Goal: Find specific page/section: Find specific page/section

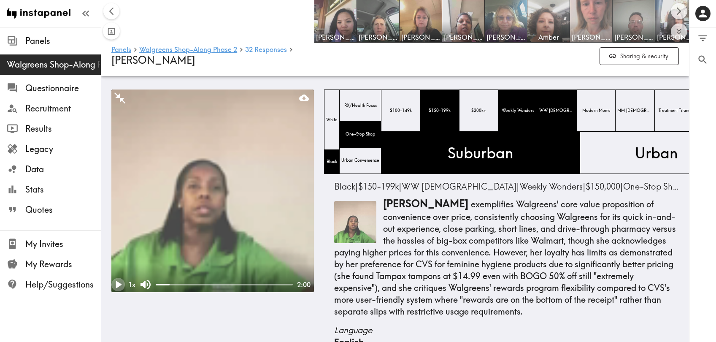
scroll to position [2027, 0]
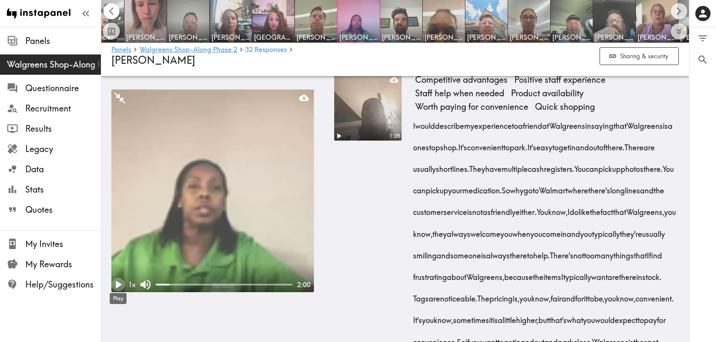
click at [114, 13] on icon "Scroll left" at bounding box center [112, 11] width 10 height 10
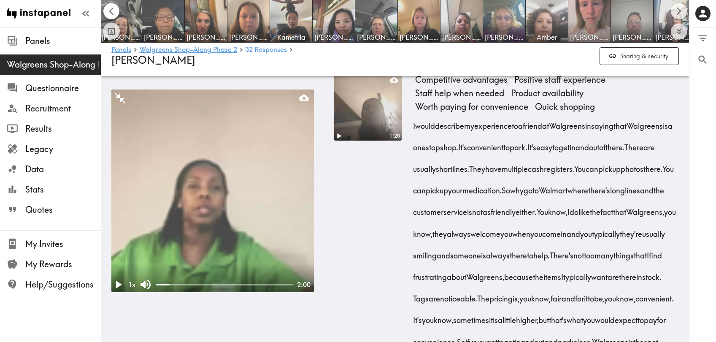
scroll to position [0, 0]
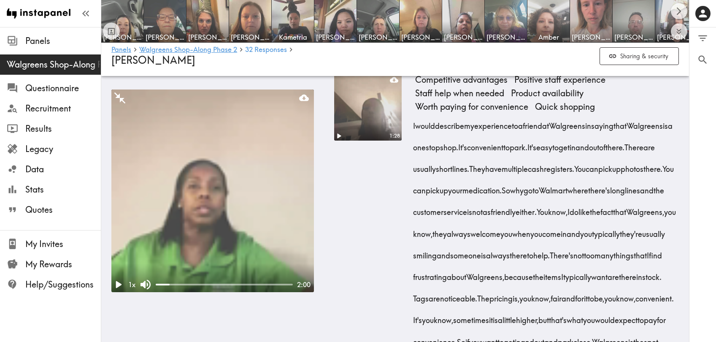
click at [114, 13] on div at bounding box center [111, 21] width 17 height 37
click at [681, 16] on icon "Scroll right" at bounding box center [679, 11] width 10 height 10
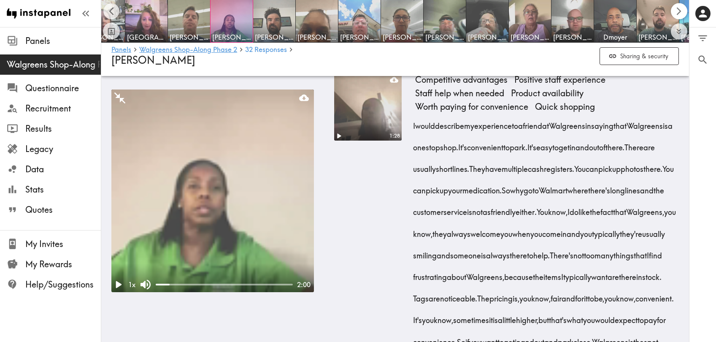
scroll to position [0, 587]
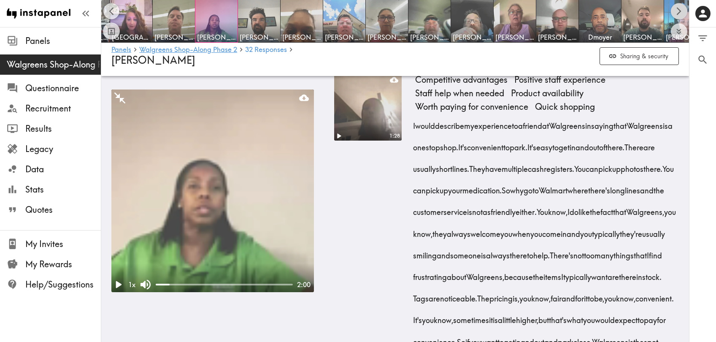
click at [681, 16] on icon "Scroll right" at bounding box center [679, 11] width 10 height 10
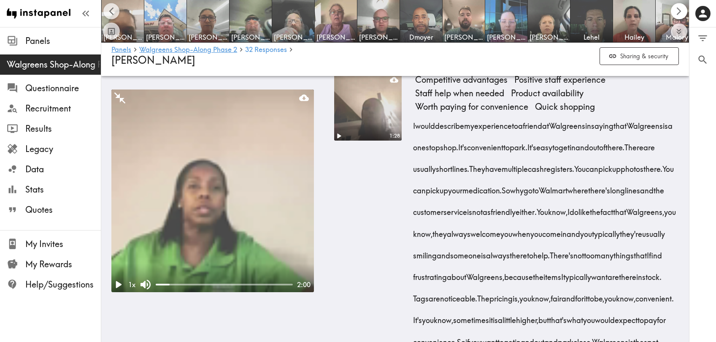
scroll to position [0, 775]
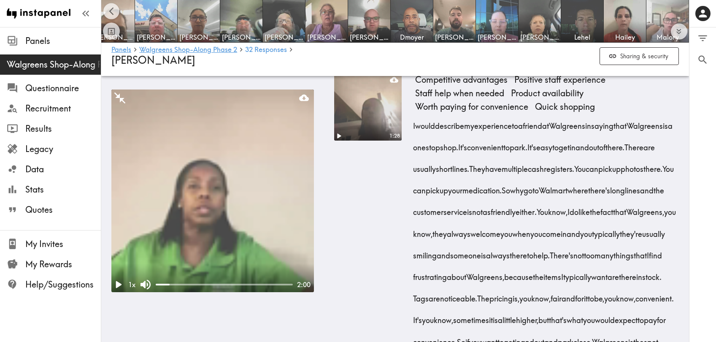
click at [656, 19] on img at bounding box center [667, 21] width 44 height 44
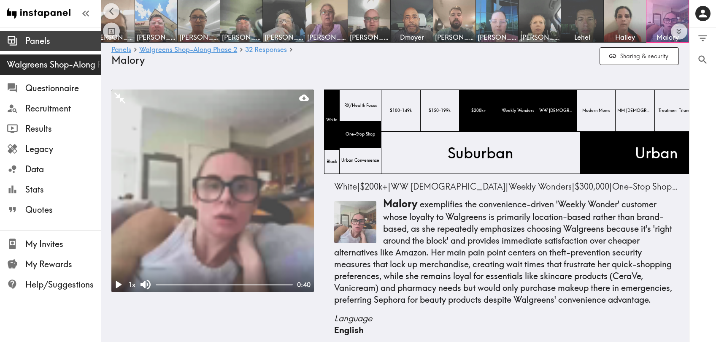
click at [57, 43] on span "Panels" at bounding box center [62, 41] width 75 height 12
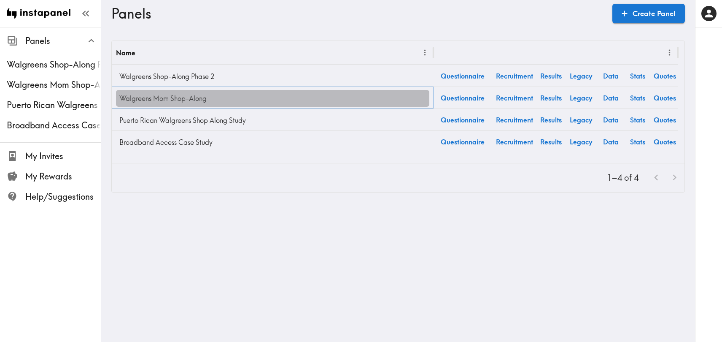
click at [187, 101] on link "Walgreens Mom Shop-Along" at bounding box center [272, 98] width 313 height 17
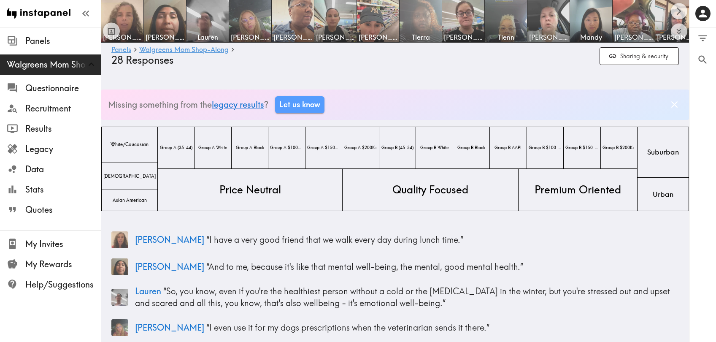
click at [430, 27] on img at bounding box center [420, 21] width 44 height 44
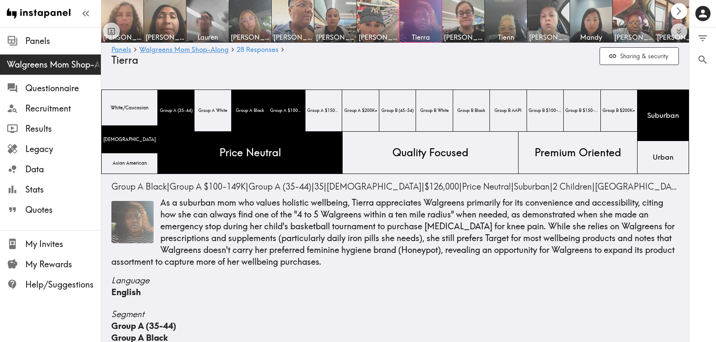
click at [675, 10] on icon "Scroll right" at bounding box center [679, 11] width 10 height 10
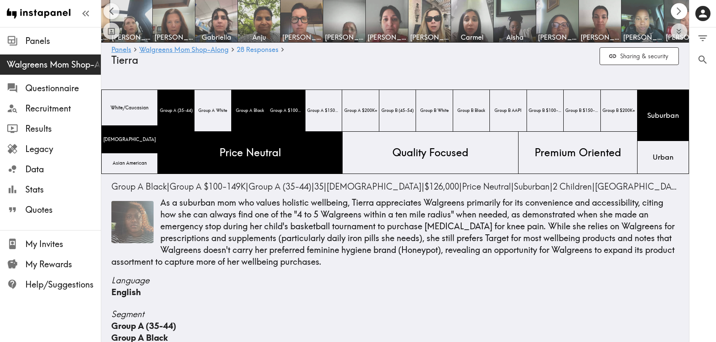
click at [675, 10] on icon "Scroll right" at bounding box center [679, 11] width 10 height 10
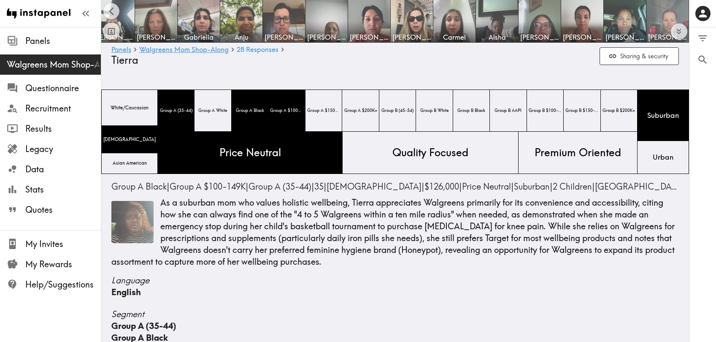
click at [675, 10] on img at bounding box center [667, 21] width 42 height 42
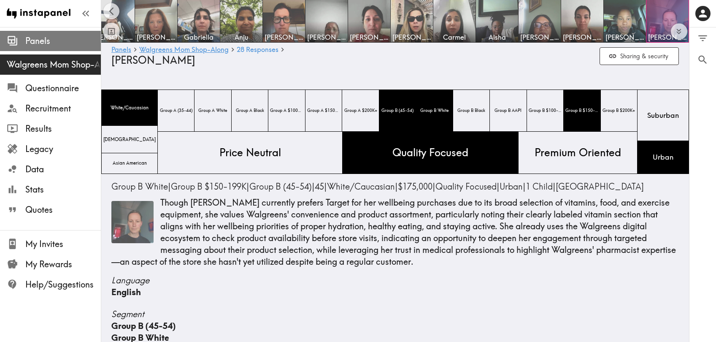
click at [63, 46] on span "Panels" at bounding box center [62, 41] width 75 height 12
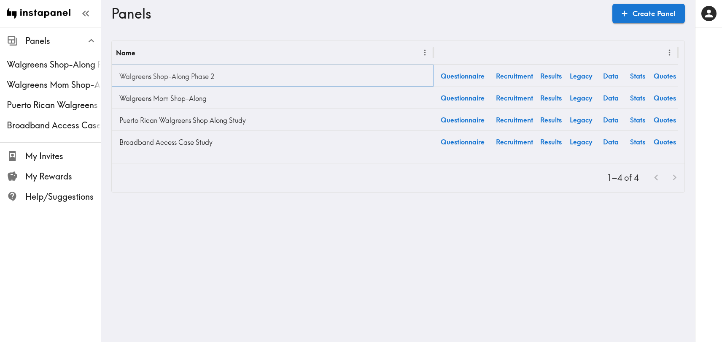
click at [170, 75] on link "Walgreens Shop-Along Phase 2" at bounding box center [272, 76] width 313 height 17
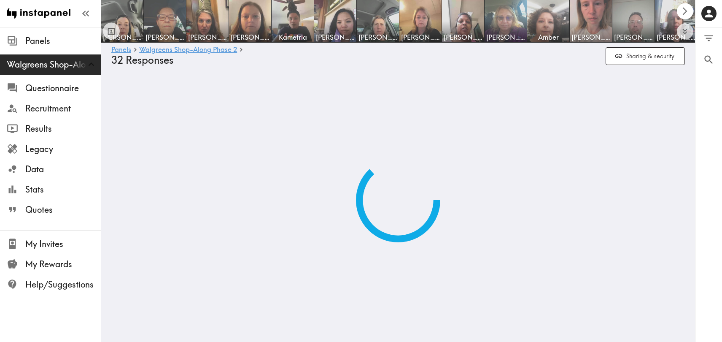
click at [683, 13] on button "Scroll right" at bounding box center [685, 11] width 16 height 16
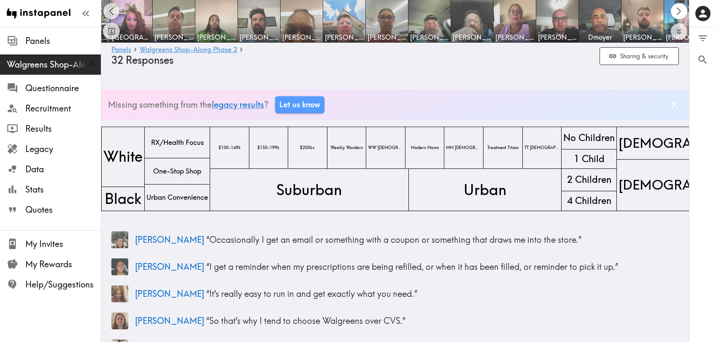
click at [683, 13] on button "Scroll right" at bounding box center [678, 11] width 16 height 16
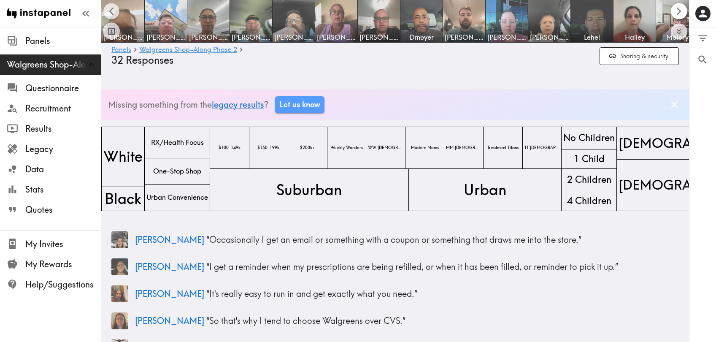
scroll to position [0, 775]
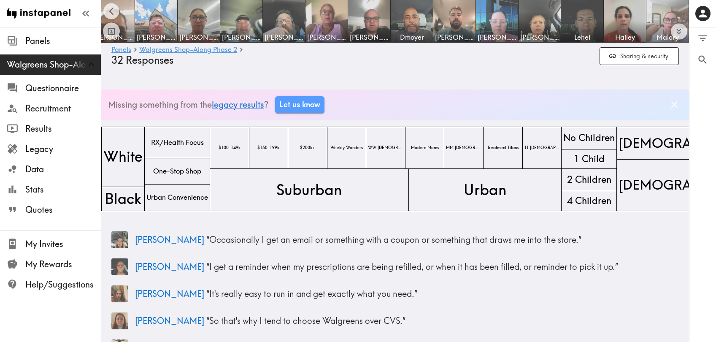
click at [650, 16] on img at bounding box center [667, 21] width 44 height 44
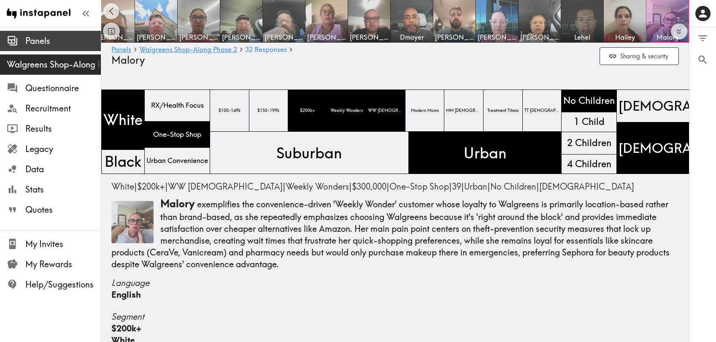
click at [59, 44] on span "Panels" at bounding box center [62, 41] width 75 height 12
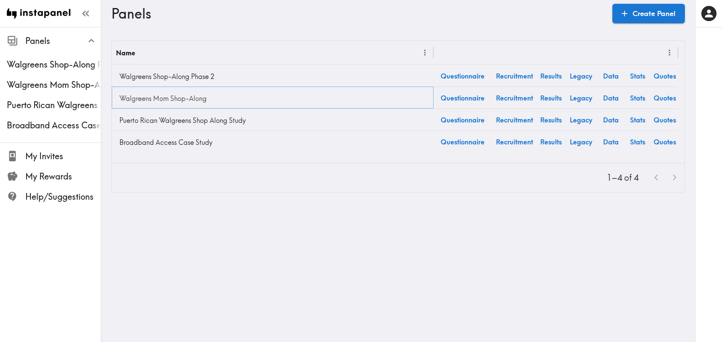
click at [190, 98] on link "Walgreens Mom Shop-Along" at bounding box center [272, 98] width 313 height 17
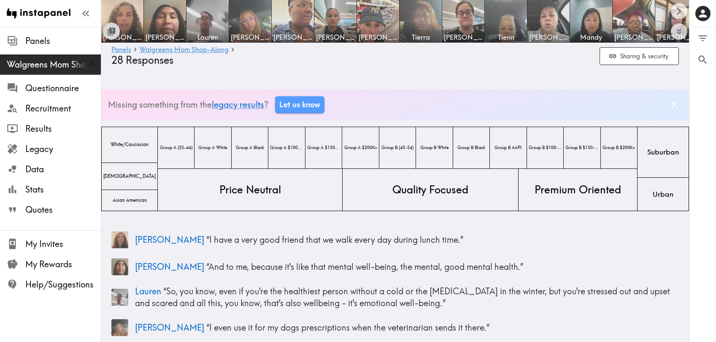
click at [109, 29] on icon "Toggle between responses and questions" at bounding box center [112, 30] width 6 height 6
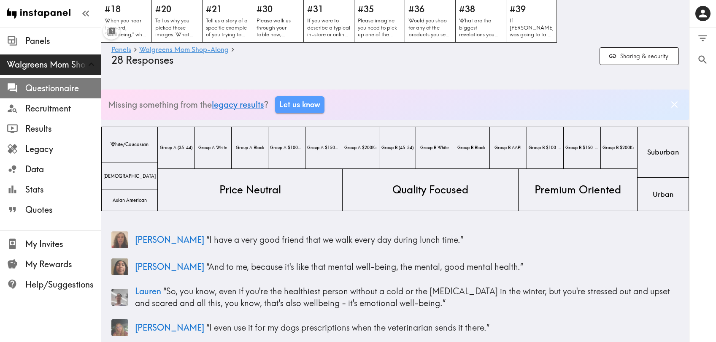
click at [69, 86] on span "Questionnaire" at bounding box center [62, 88] width 75 height 12
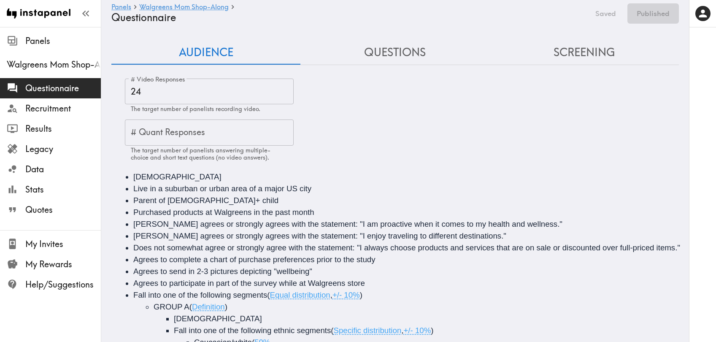
scroll to position [229, 0]
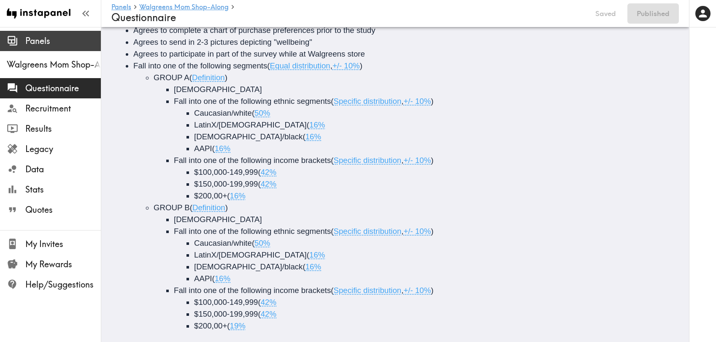
click at [45, 41] on span "Panels" at bounding box center [62, 41] width 75 height 12
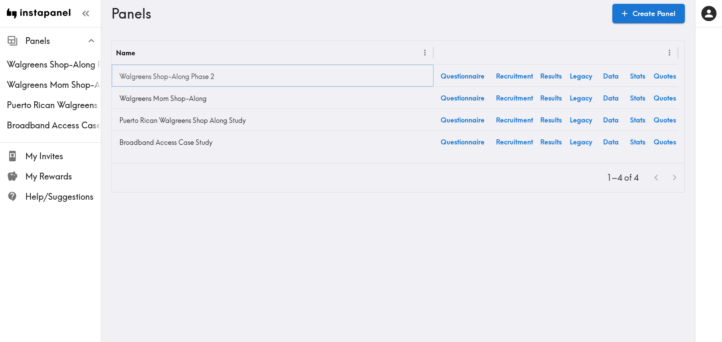
click at [158, 71] on link "Walgreens Shop-Along Phase 2" at bounding box center [272, 76] width 313 height 17
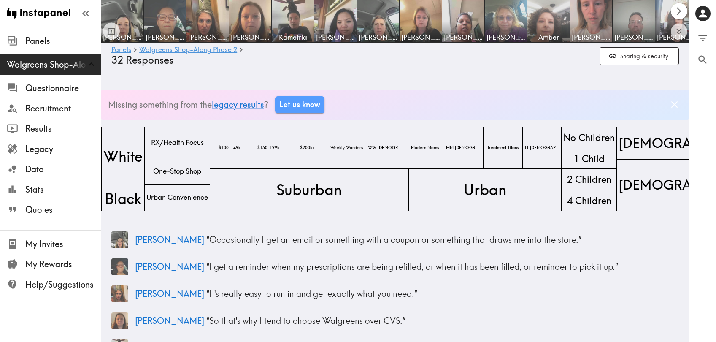
click at [674, 15] on icon "Scroll right" at bounding box center [679, 11] width 10 height 10
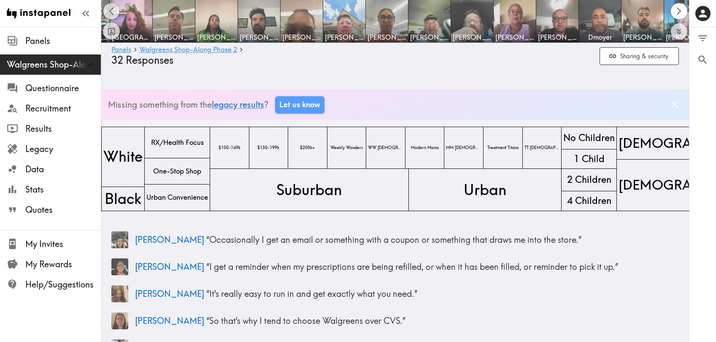
click at [674, 15] on icon "Scroll right" at bounding box center [679, 11] width 10 height 10
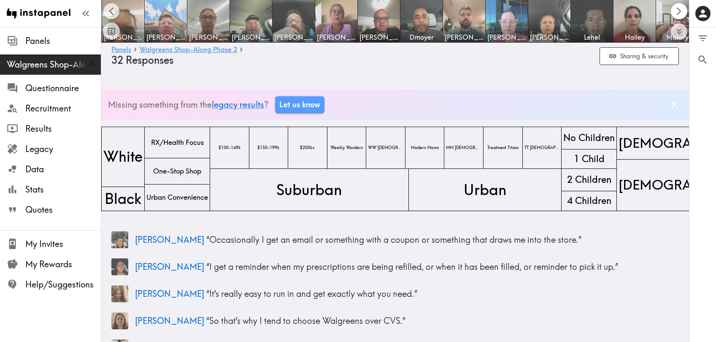
scroll to position [0, 775]
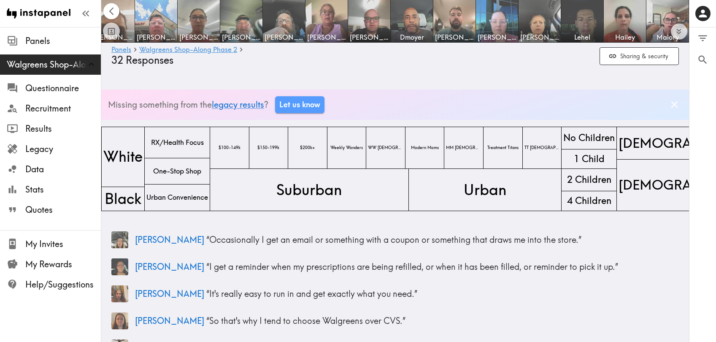
click at [108, 18] on button "Scroll left" at bounding box center [111, 11] width 16 height 16
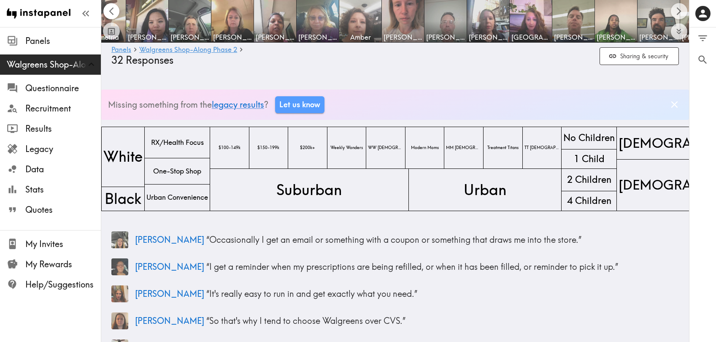
click at [108, 18] on button "Scroll left" at bounding box center [111, 11] width 16 height 16
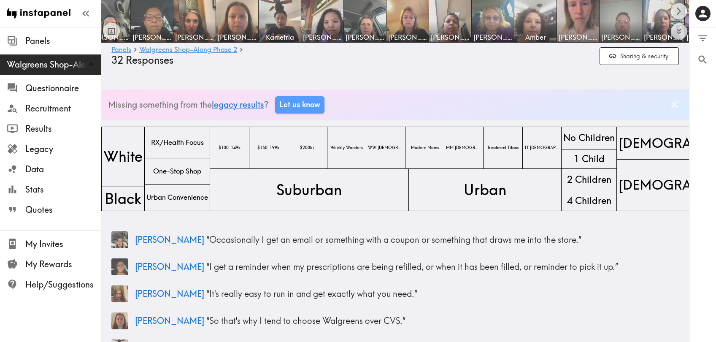
scroll to position [0, 0]
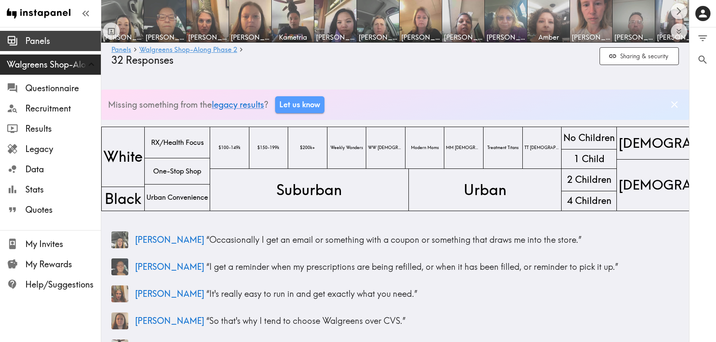
click at [54, 37] on span "Panels" at bounding box center [62, 41] width 75 height 12
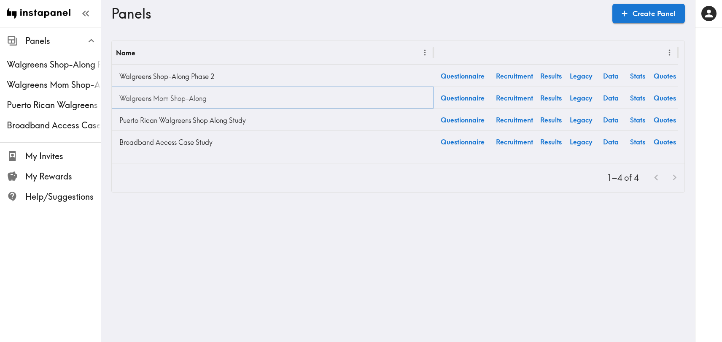
click at [197, 94] on link "Walgreens Mom Shop-Along" at bounding box center [272, 98] width 313 height 17
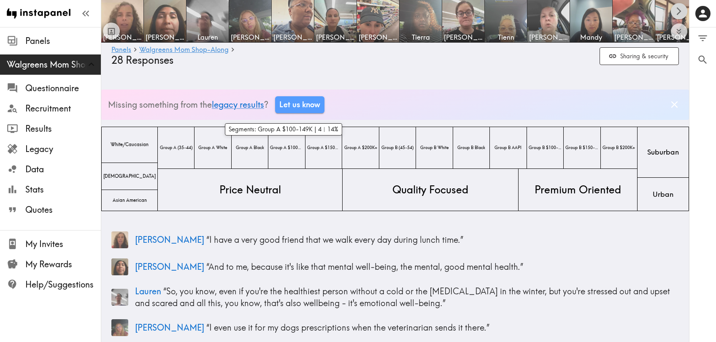
click at [680, 7] on icon "Scroll right" at bounding box center [679, 11] width 10 height 10
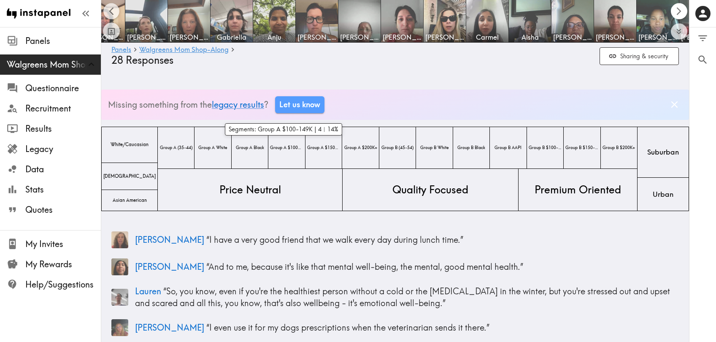
scroll to position [0, 587]
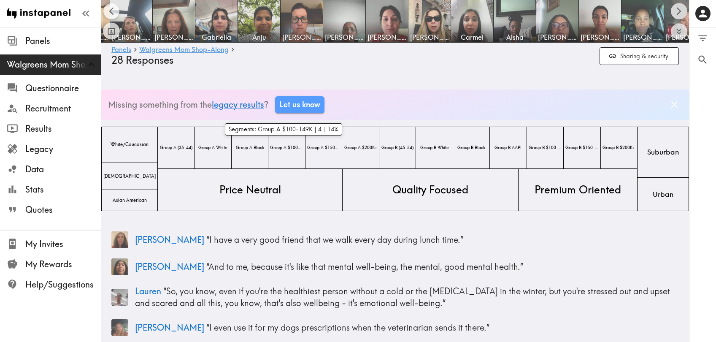
click at [682, 11] on icon "Scroll right" at bounding box center [679, 11] width 10 height 10
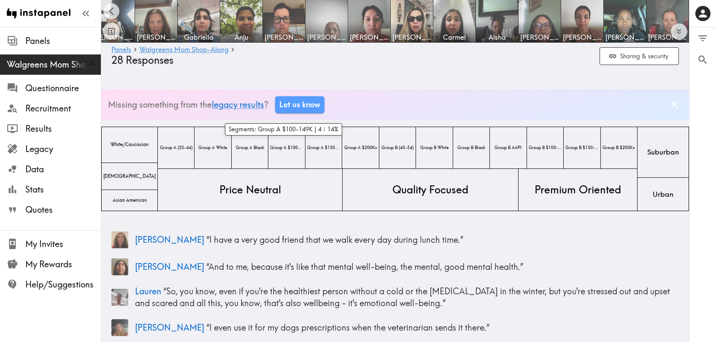
click at [327, 16] on img at bounding box center [326, 21] width 44 height 44
